Goal: Ask a question: Seek information or help from site administrators or community

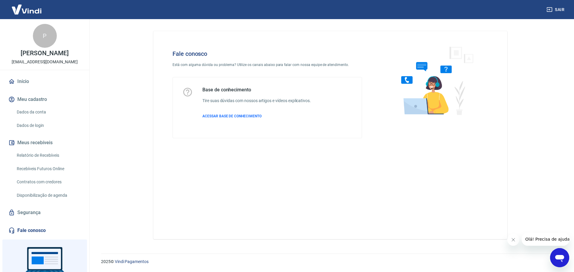
click at [559, 258] on icon "Abrir janela de mensagens" at bounding box center [559, 258] width 9 height 7
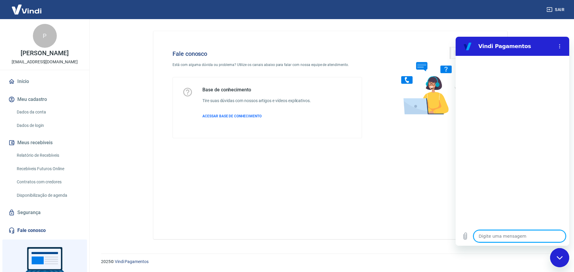
type textarea "c"
type textarea "x"
type textarea "co"
type textarea "x"
type textarea "com"
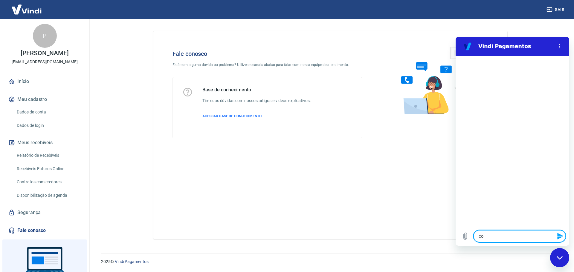
type textarea "x"
type textarea "come"
type textarea "x"
type textarea "comer"
type textarea "x"
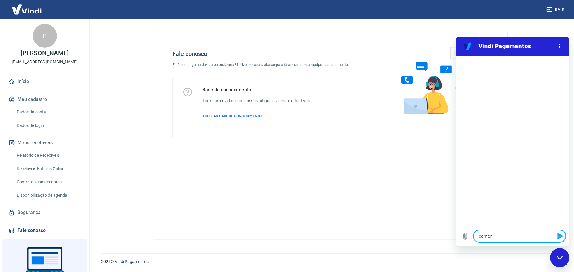
type textarea "comerc"
type textarea "x"
type textarea "comerci"
type textarea "x"
type textarea "comercia"
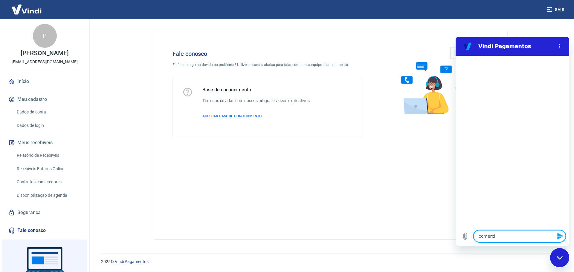
type textarea "x"
type textarea "comercial"
type textarea "x"
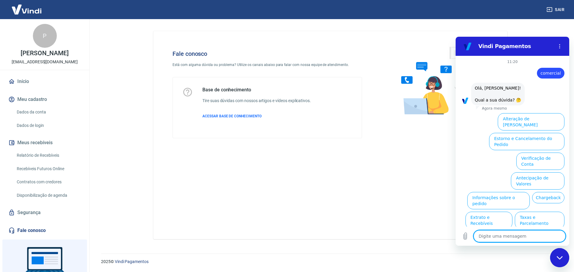
scroll to position [15, 0]
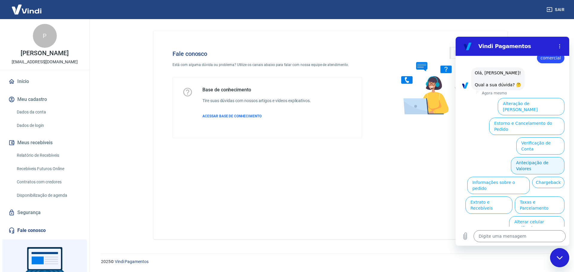
click at [532, 157] on button "Antecipação de Valores" at bounding box center [537, 165] width 53 height 17
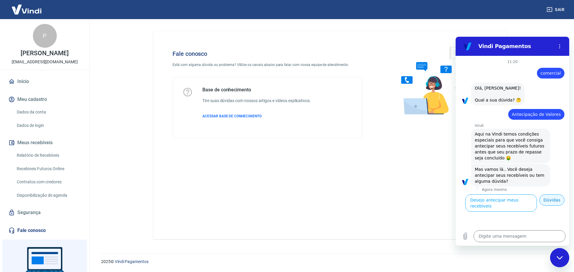
click at [549, 206] on button "Dúvidas" at bounding box center [551, 199] width 25 height 11
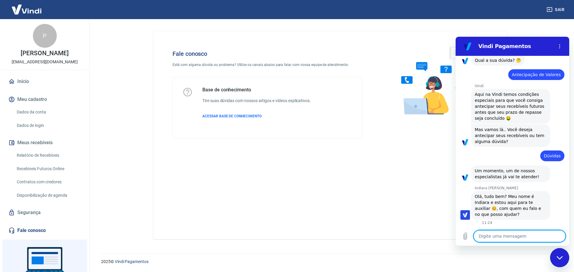
scroll to position [46, 0]
type textarea "x"
type textarea "O"
type textarea "x"
type textarea "Ol"
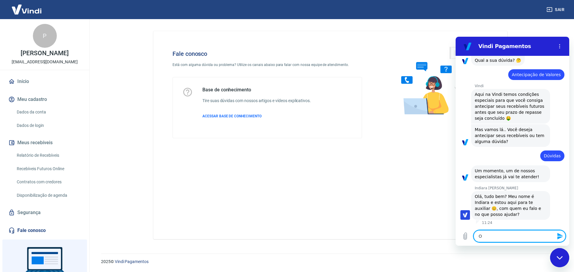
type textarea "x"
type textarea "Olá"
type textarea "x"
type textarea "Olá,"
type textarea "x"
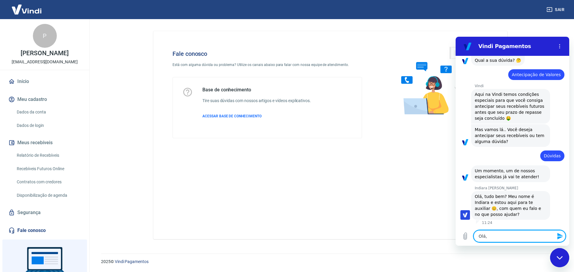
type textarea "Olá,"
type textarea "x"
type textarea "Olá, b"
type textarea "x"
type textarea "Olá, bo"
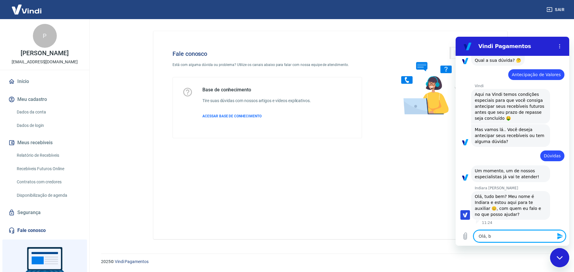
type textarea "x"
type textarea "Olá, bom"
type textarea "x"
type textarea "Olá, bom"
type textarea "x"
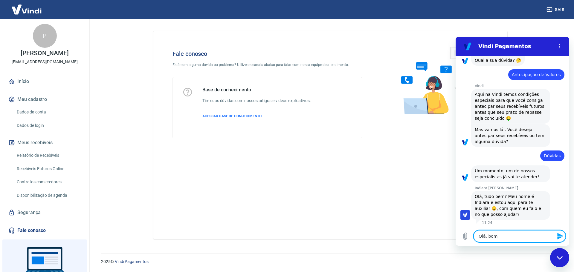
type textarea "Olá, bom f"
type textarea "x"
type textarea "Olá, bom fi"
type textarea "x"
type textarea "Olá, bom f"
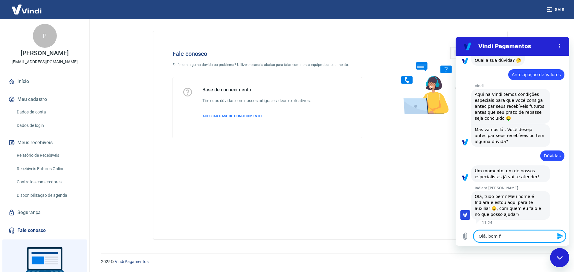
type textarea "x"
type textarea "Olá, bom"
type textarea "x"
type textarea "Olá, bom d"
type textarea "x"
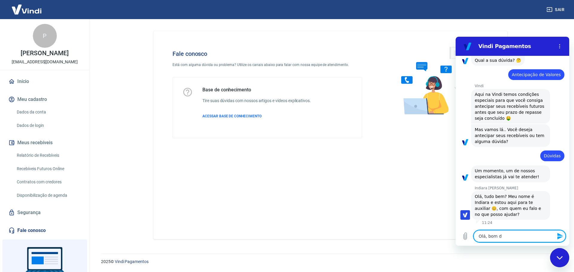
type textarea "Olá, bom di"
type textarea "x"
type textarea "Olá, bom dia"
type textarea "x"
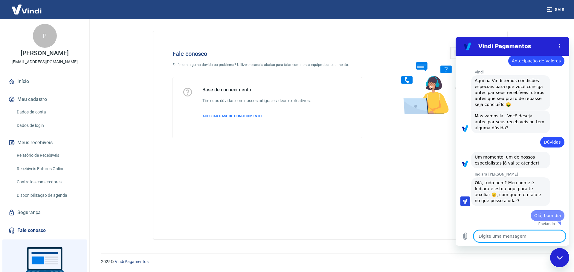
type textarea "x"
type textarea "E"
type textarea "x"
type textarea "Eu"
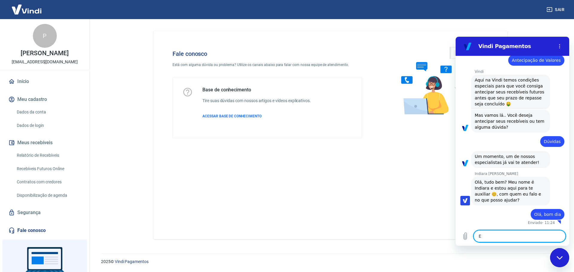
type textarea "x"
type textarea "Eu"
type textarea "x"
type textarea "Eu q"
type textarea "x"
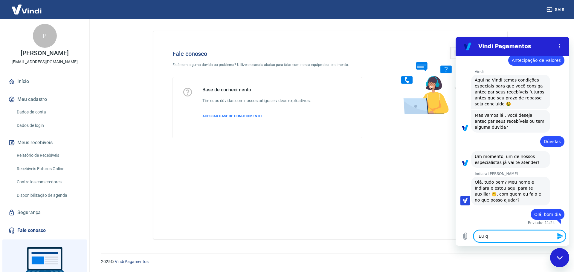
type textarea "Eu qu"
type textarea "x"
type textarea "Eu que"
type textarea "x"
type textarea "Eu quer"
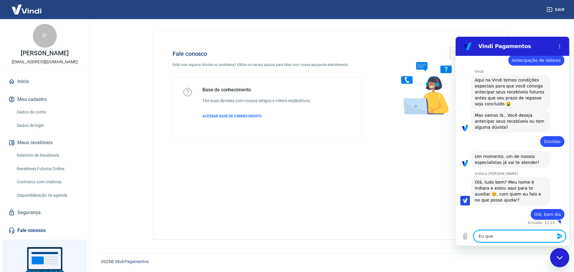
type textarea "x"
type textarea "Eu quero"
type textarea "x"
type textarea "Eu quero"
type textarea "x"
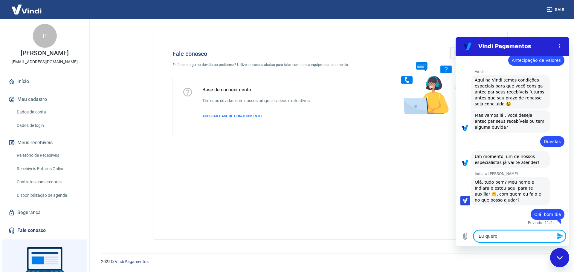
type textarea "Eu quero r"
type textarea "x"
type textarea "Eu quero re"
type textarea "x"
type textarea "Eu quero rea"
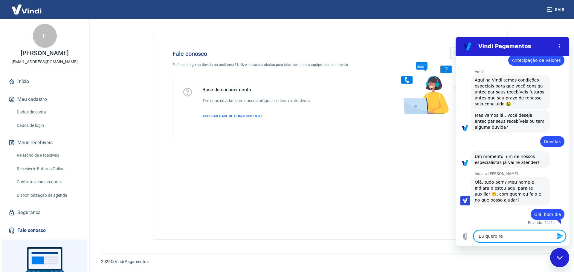
type textarea "x"
type textarea "Eu quero reaz"
type textarea "x"
type textarea "Eu quero reaza"
type textarea "x"
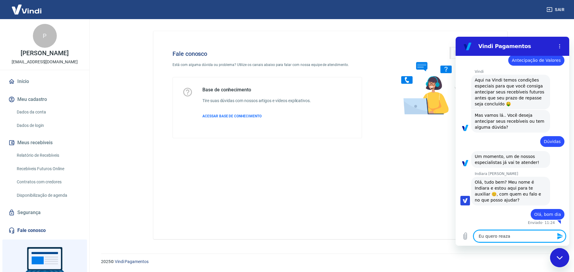
type textarea "Eu quero reaz"
type textarea "x"
type textarea "Eu quero rea"
type textarea "x"
type textarea "Eu quero reav"
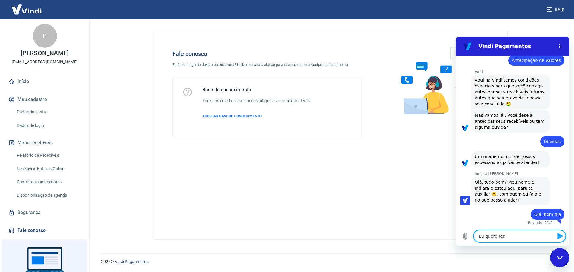
type textarea "x"
type textarea "Eu quero reava"
type textarea "x"
type textarea "Eu quero reaval"
type textarea "x"
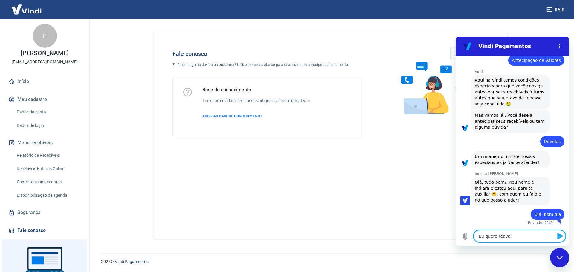
type textarea "Eu quero reavali"
type textarea "x"
type textarea "Eu quero reavalir"
type textarea "x"
type textarea "Eu quero reavali"
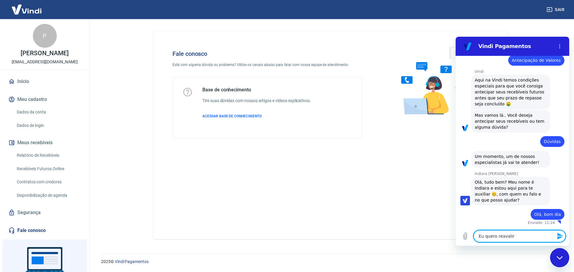
type textarea "x"
type textarea "Eu quero reavalia"
type textarea "x"
type textarea "Eu quero reavaliar"
type textarea "x"
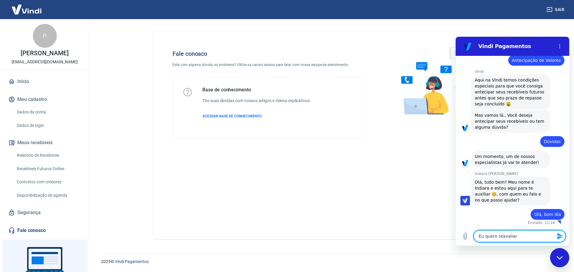
type textarea "Eu quero reavaliar"
type textarea "x"
type textarea "Eu quero reavaliar a"
type textarea "x"
type textarea "Eu quero reavaliar as"
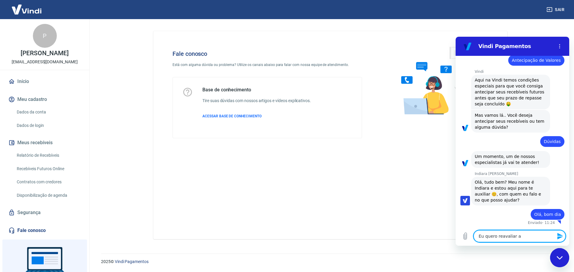
type textarea "x"
type textarea "Eu quero reavaliar as"
type textarea "x"
type textarea "Eu quero reavaliar as t"
type textarea "x"
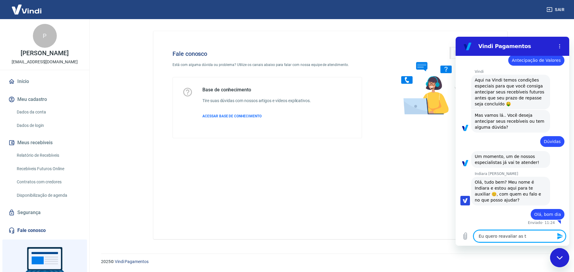
type textarea "Eu quero reavaliar as ta"
type textarea "x"
type textarea "Eu quero reavaliar as tax"
type textarea "x"
type textarea "Eu quero reavaliar as taxa"
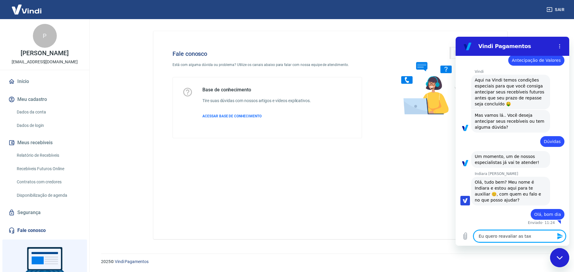
type textarea "x"
type textarea "Eu quero reavaliar as taxas"
type textarea "x"
type textarea "Eu quero reavaliar as taxas"
type textarea "x"
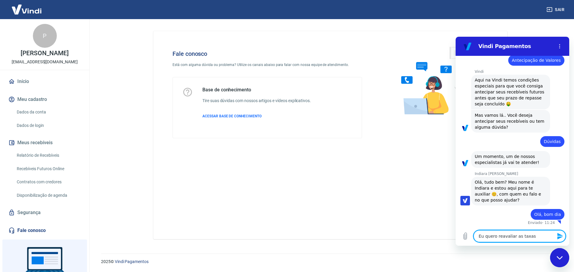
type textarea "Eu quero reavaliar as taxas c"
type textarea "x"
type textarea "Eu quero reavaliar as taxas co"
type textarea "x"
type textarea "Eu quero reavaliar as taxas cob"
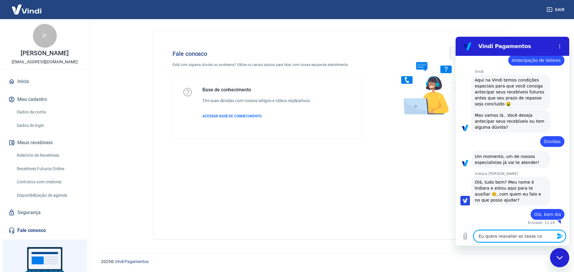
type textarea "x"
type textarea "Eu quero reavaliar as taxas cobr"
type textarea "x"
type textarea "Eu quero reavaliar as taxas cobra"
type textarea "x"
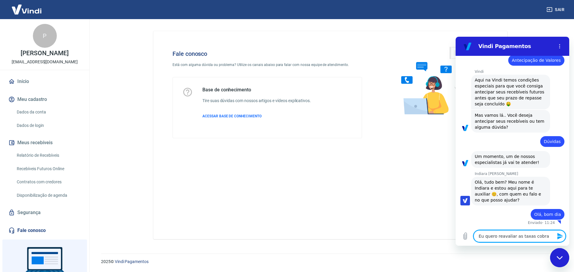
type textarea "Eu quero reavaliar as taxas cobrad"
type textarea "x"
type textarea "Eu quero reavaliar as taxas cobrada"
type textarea "x"
type textarea "Eu quero reavaliar as taxas cobradas"
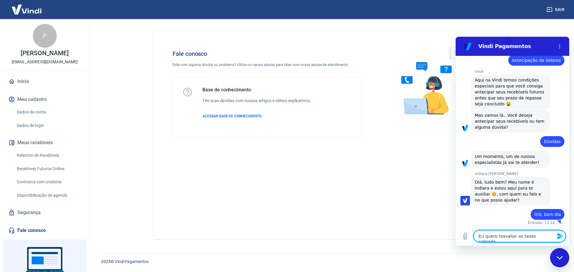
type textarea "x"
type textarea "Eu quero reavaliar as taxas cobradas"
type textarea "x"
type textarea "Eu quero reavaliar as taxas cobradas p"
type textarea "x"
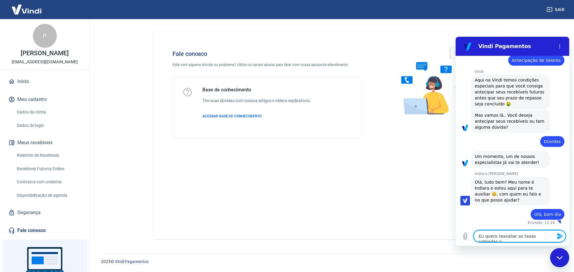
type textarea "Eu quero reavaliar as taxas cobradas po"
type textarea "x"
type textarea "Eu quero reavaliar as taxas cobradas por"
type textarea "x"
type textarea "Eu quero reavaliar as taxas cobradas por"
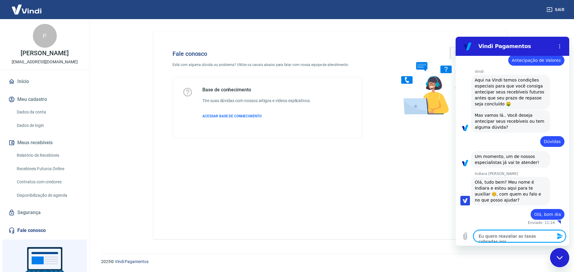
type textarea "x"
type textarea "Eu quero reavaliar as taxas cobradas por v"
type textarea "x"
type textarea "Eu quero reavaliar as taxas cobradas por vo"
type textarea "x"
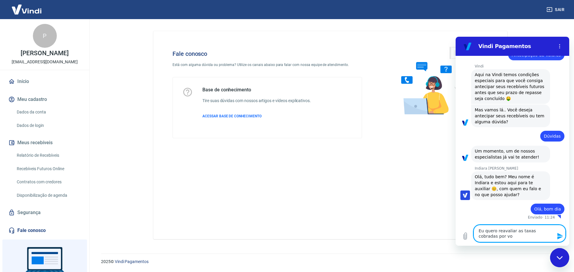
type textarea "Eu quero reavaliar as taxas cobradas por voc"
type textarea "x"
type textarea "Eu quero reavaliar as taxas cobradas por você"
type textarea "x"
type textarea "Eu quero reavaliar as taxas cobradas por vocês"
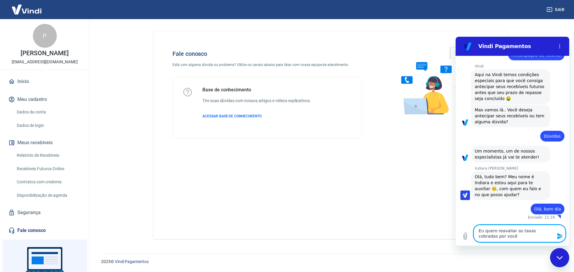
type textarea "x"
type textarea "Eu quero reavaliar as taxas cobradas por vocês"
type textarea "x"
type textarea "Eu quero reavaliar as taxas cobradas por vocês e"
type textarea "x"
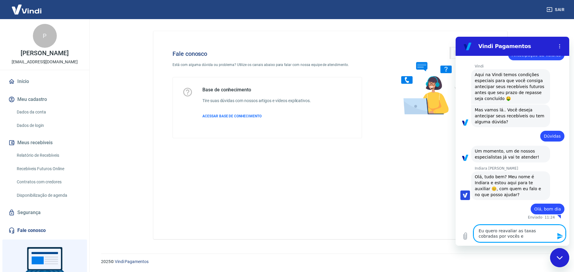
type textarea "Eu quero reavaliar as taxas cobradas por vocês e"
type textarea "x"
type textarea "Eu quero reavaliar as taxas cobradas por vocês e t"
type textarea "x"
type textarea "Eu quero reavaliar as taxas cobradas por vocês e te"
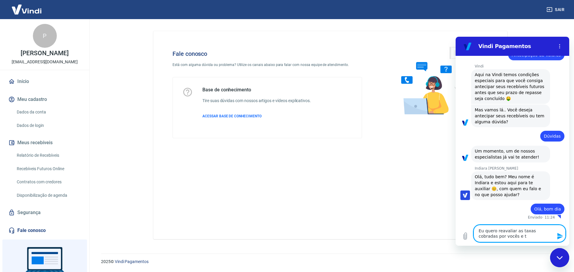
type textarea "x"
type textarea "Eu quero reavaliar as taxas cobradas por vocês e ter"
type textarea "x"
type textarea "Eu quero reavaliar as taxas cobradas por vocês e ter"
type textarea "x"
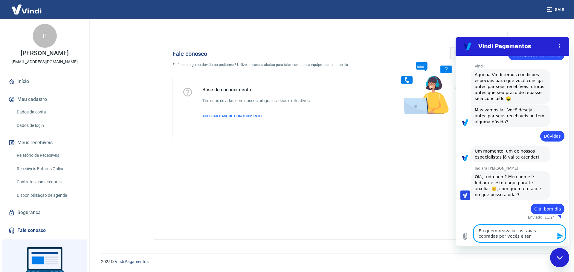
type textarea "Eu quero reavaliar as taxas cobradas por vocês e ter u"
type textarea "x"
type textarea "Eu quero reavaliar as taxas cobradas por vocês e ter um"
type textarea "x"
type textarea "Eu quero reavaliar as taxas cobradas por vocês e ter um"
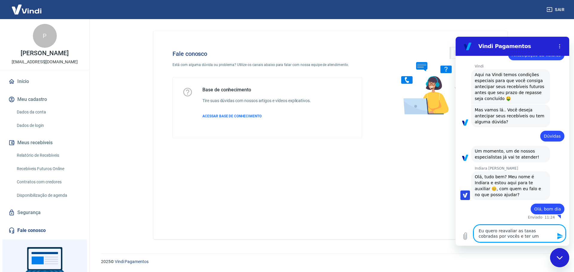
type textarea "x"
type textarea "Eu quero reavaliar as taxas cobradas por vocês e ter um o"
type textarea "x"
type textarea "Eu quero reavaliar as taxas cobradas por vocês e ter um or"
type textarea "x"
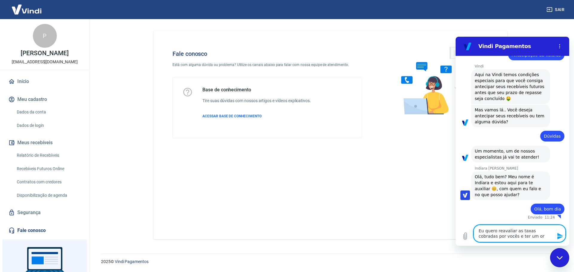
type textarea "Eu quero reavaliar as taxas cobradas por vocês e ter um orç"
type textarea "x"
type textarea "Eu quero reavaliar as taxas cobradas por vocês e ter um orça"
type textarea "x"
type textarea "Eu quero reavaliar as taxas cobradas por vocês e ter um orçam"
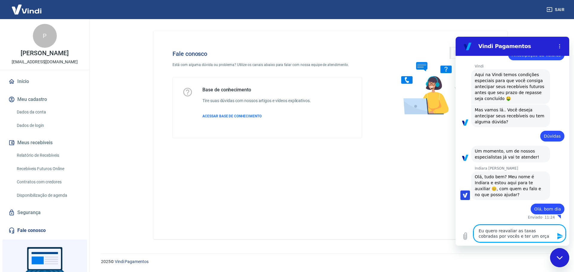
type textarea "x"
type textarea "Eu quero reavaliar as taxas cobradas por vocês e ter um orçame"
type textarea "x"
type textarea "Eu quero reavaliar as taxas cobradas por vocês e ter um orçamen"
type textarea "x"
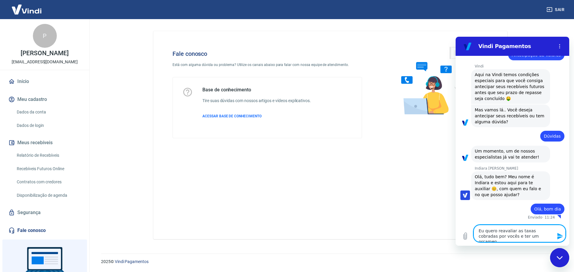
type textarea "Eu quero reavaliar as taxas cobradas por vocês e ter um orçament"
type textarea "x"
type textarea "Eu quero reavaliar as taxas cobradas por vocês e ter um orçamento"
type textarea "x"
type textarea "Eu quero reavaliar as taxas cobradas por vocês e ter um orçamento"
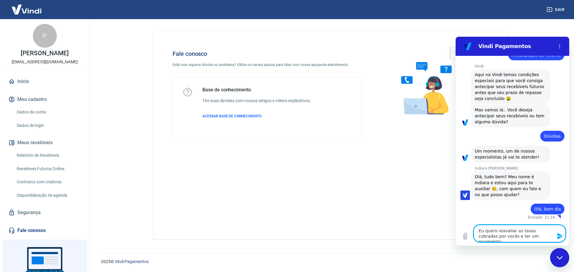
type textarea "x"
type textarea "Eu quero reavaliar as taxas cobradas por vocês e ter um orçamento m"
type textarea "x"
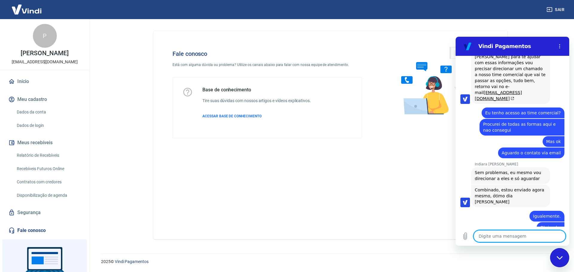
scroll to position [308, 0]
